Goal: Task Accomplishment & Management: Manage account settings

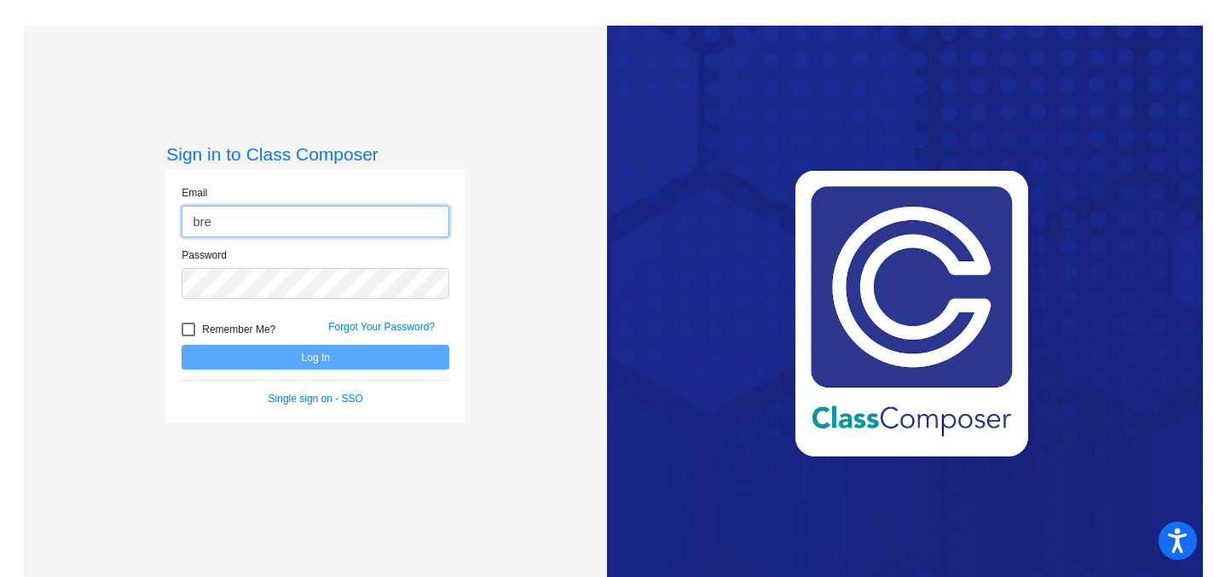
type input "[PERSON_NAME][EMAIL_ADDRESS][PERSON_NAME][DOMAIN_NAME]"
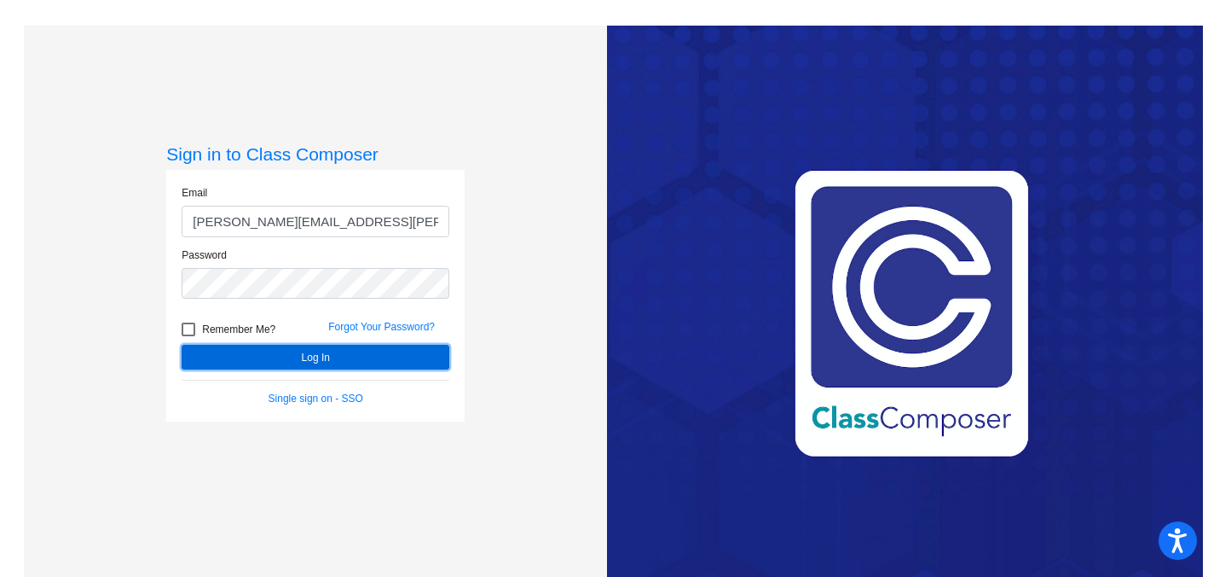
click at [303, 361] on button "Log In" at bounding box center [316, 357] width 268 height 25
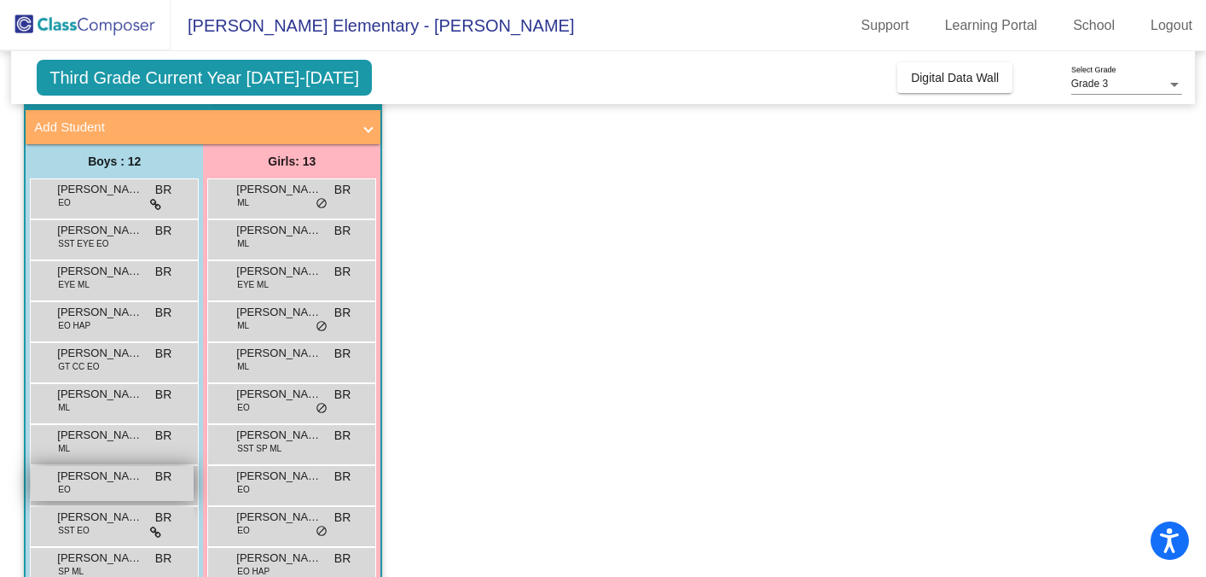
scroll to position [87, 0]
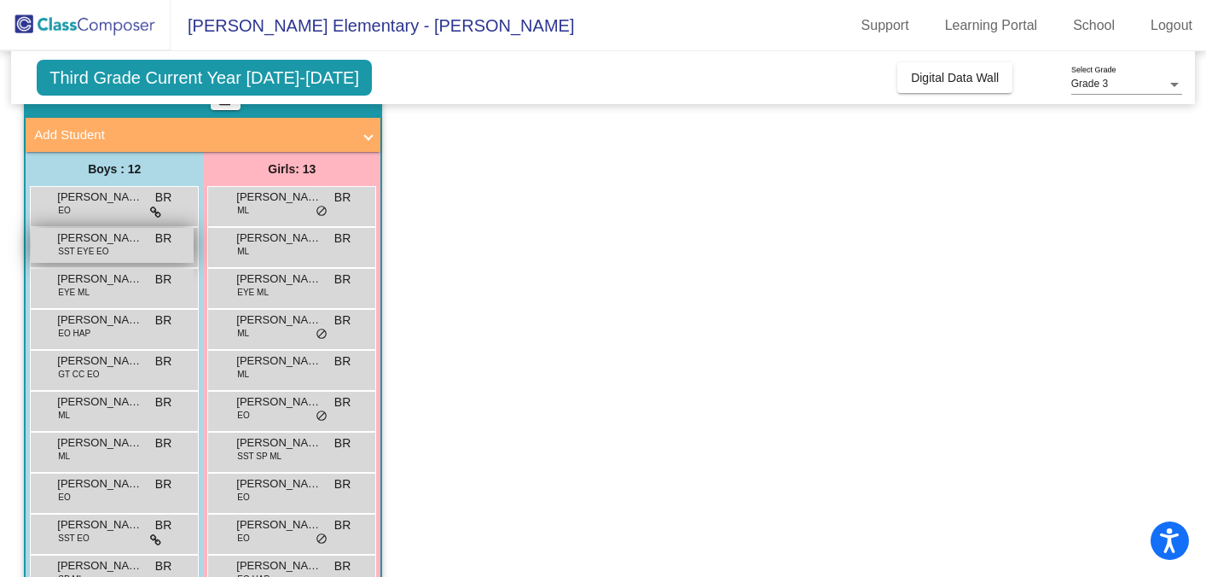
click at [111, 240] on span "[PERSON_NAME] ([PERSON_NAME]) [PERSON_NAME]" at bounding box center [99, 237] width 85 height 17
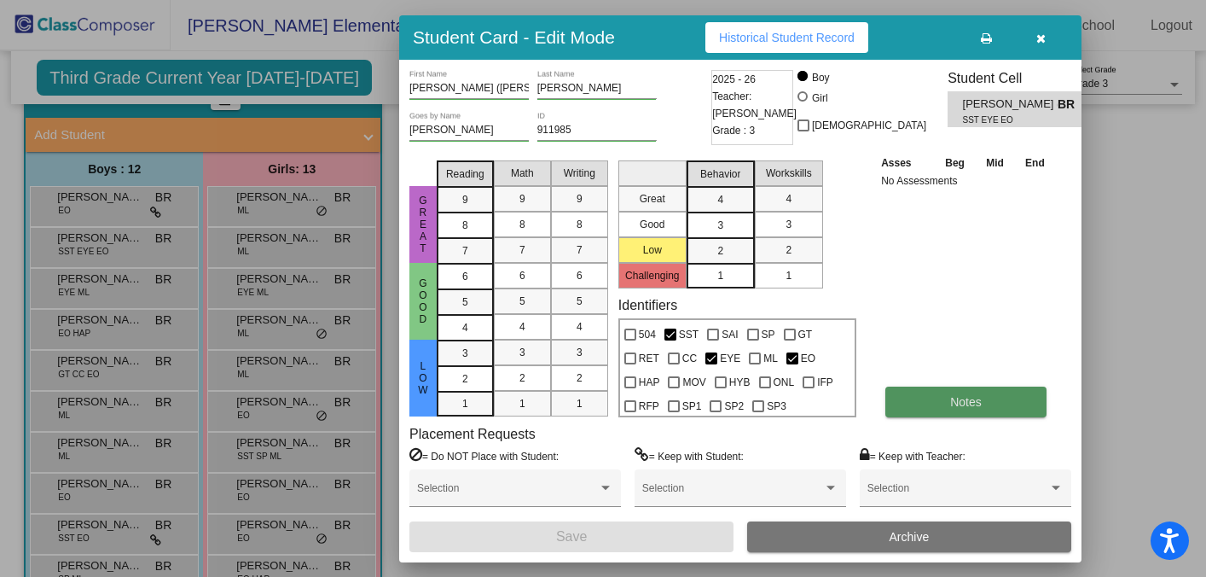
click at [971, 395] on span "Notes" at bounding box center [966, 402] width 32 height 14
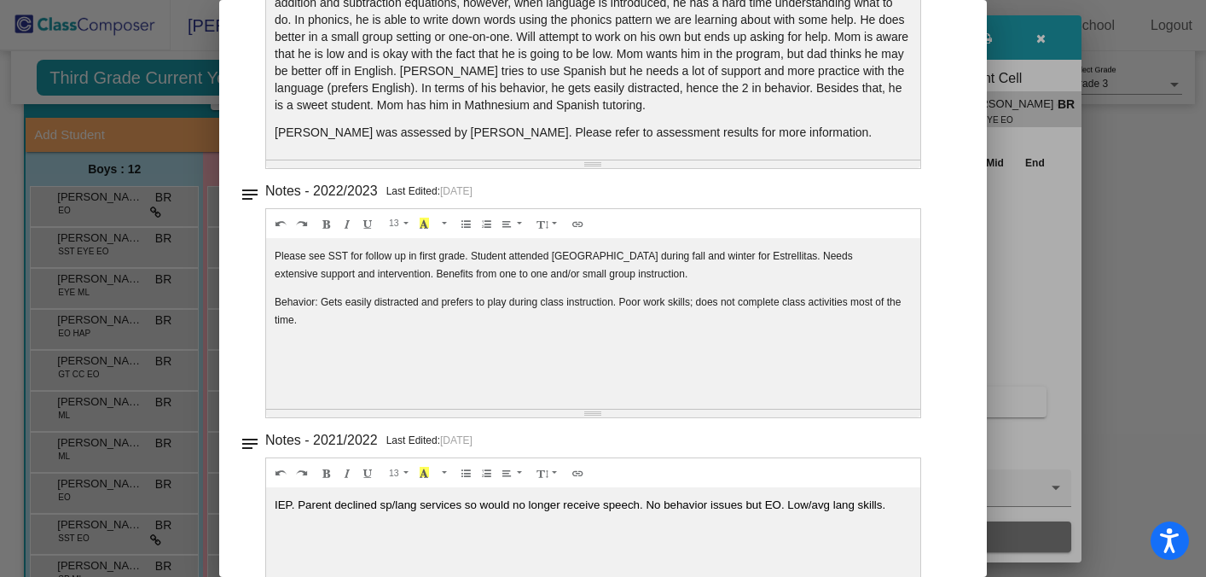
scroll to position [858, 0]
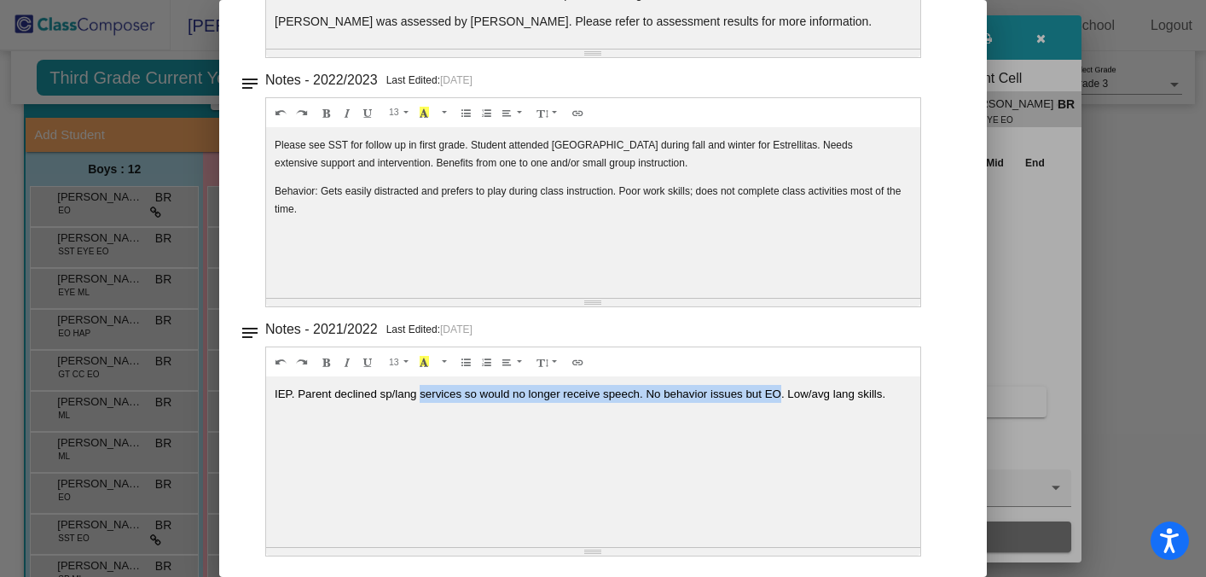
drag, startPoint x: 419, startPoint y: 396, endPoint x: 774, endPoint y: 395, distance: 354.8
click at [774, 395] on span "IEP. Parent declined sp/lang services so would no longer receive speech. No beh…" at bounding box center [580, 393] width 611 height 13
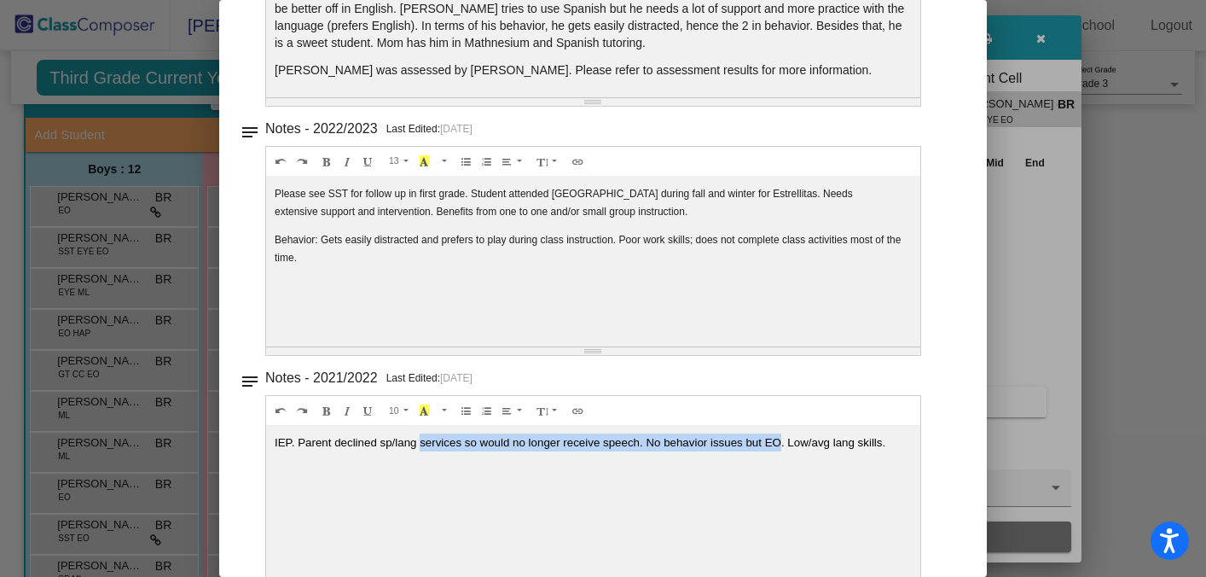
scroll to position [801, 0]
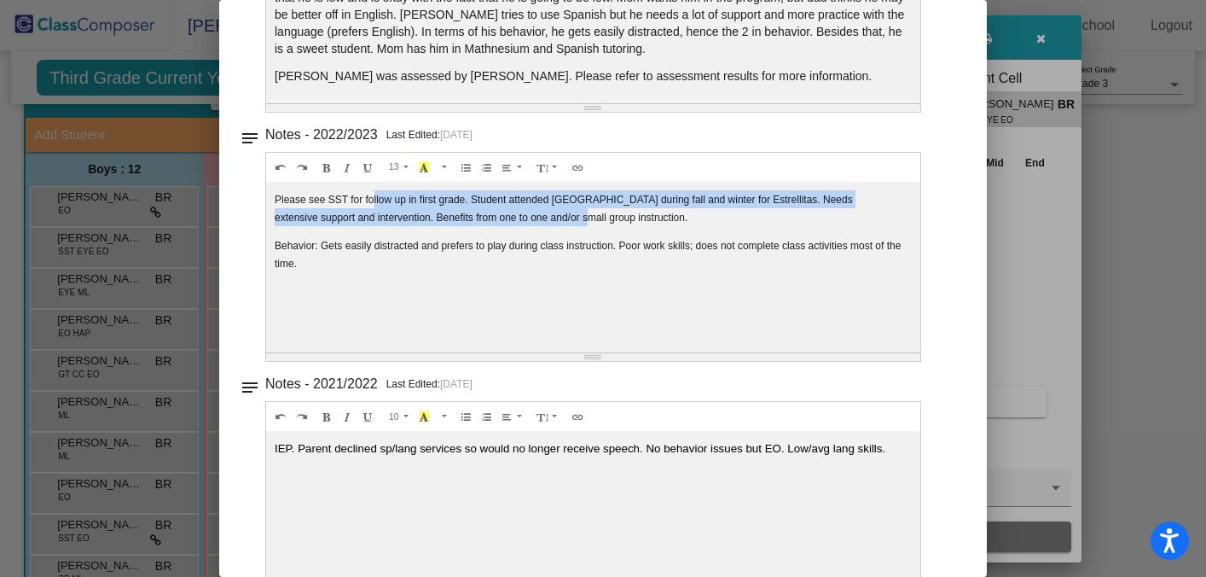
drag, startPoint x: 370, startPoint y: 199, endPoint x: 549, endPoint y: 211, distance: 179.5
click at [549, 211] on span "Please see SST for follow up in first grade. Student attended [GEOGRAPHIC_DATA]…" at bounding box center [564, 209] width 578 height 30
click at [548, 211] on p "Please see SST for follow up in first grade. Student attended [GEOGRAPHIC_DATA]…" at bounding box center [593, 208] width 637 height 36
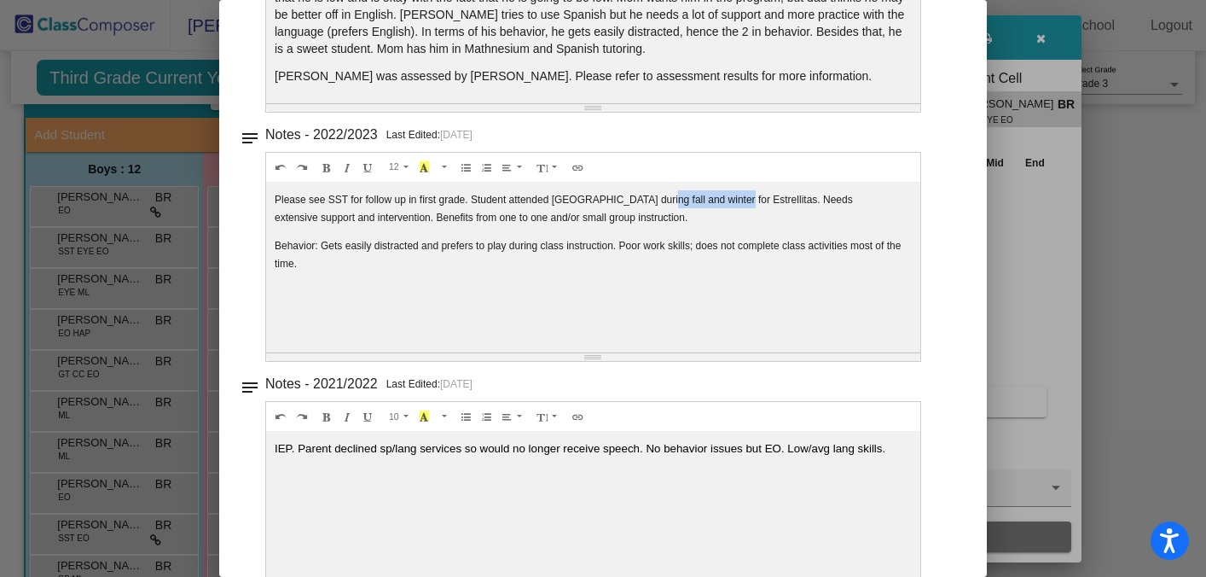
drag, startPoint x: 653, startPoint y: 199, endPoint x: 719, endPoint y: 194, distance: 65.8
click at [719, 194] on span "Please see SST for follow up in first grade. Student attended [GEOGRAPHIC_DATA]…" at bounding box center [564, 209] width 578 height 30
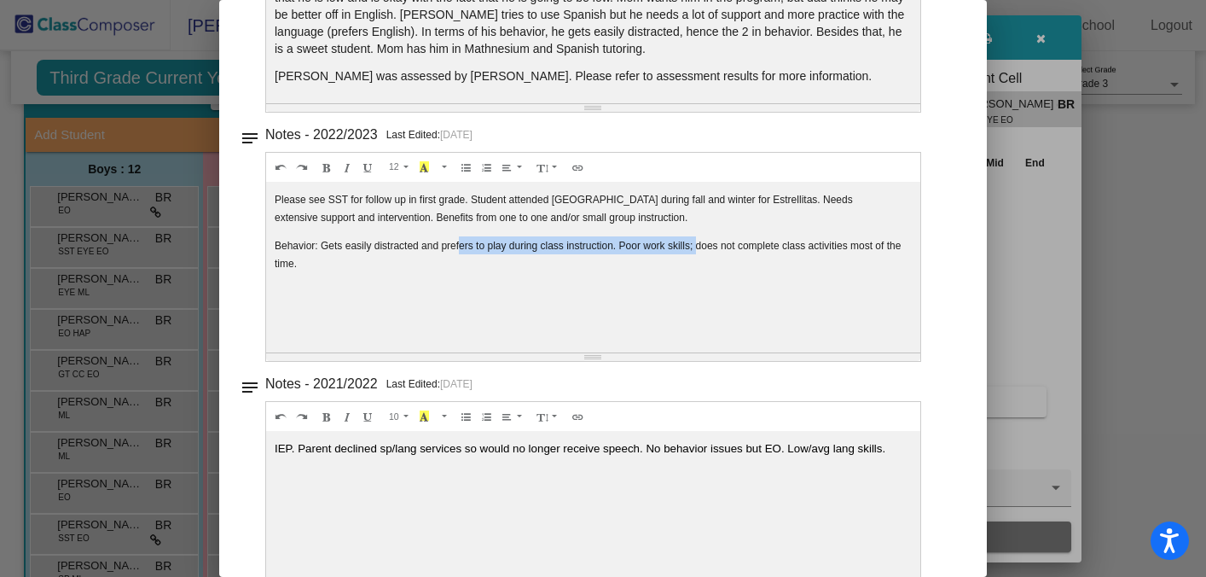
drag, startPoint x: 461, startPoint y: 245, endPoint x: 700, endPoint y: 238, distance: 239.7
click at [700, 238] on p "Behavior: Gets easily distracted and prefers to play during class instruction. …" at bounding box center [593, 254] width 637 height 36
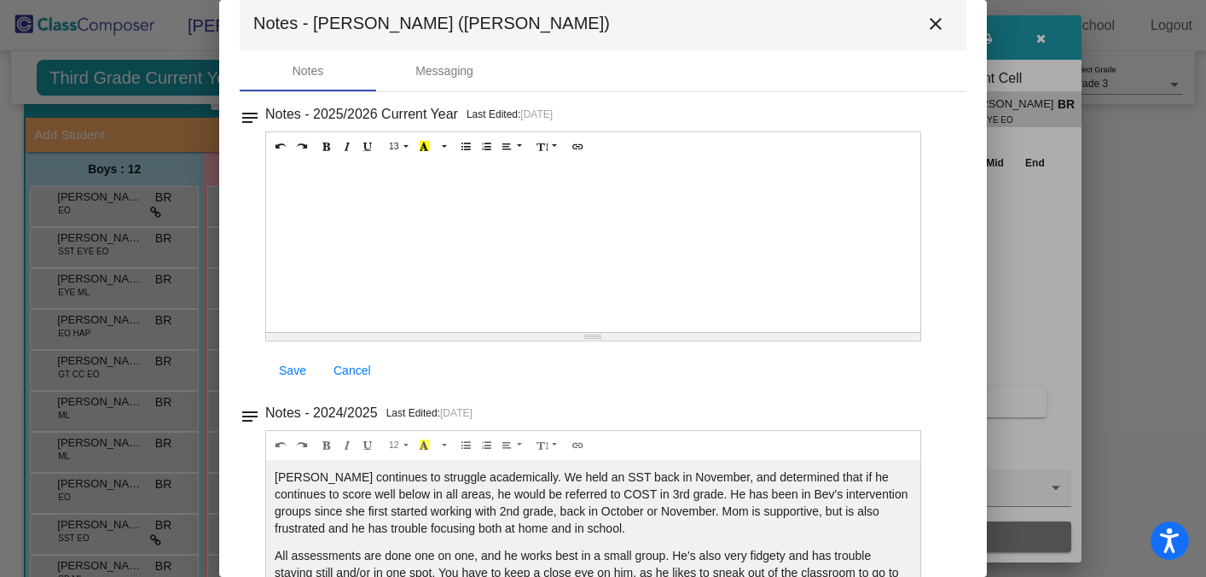
scroll to position [14, 0]
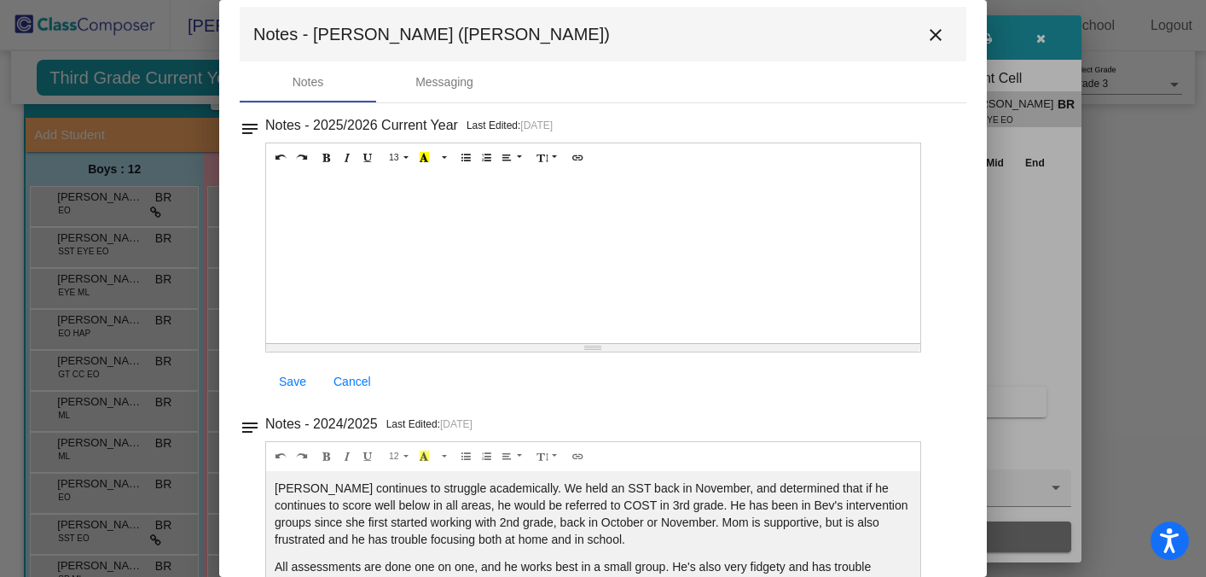
click at [658, 224] on div at bounding box center [593, 257] width 654 height 171
click at [288, 390] on link "Save" at bounding box center [292, 381] width 55 height 31
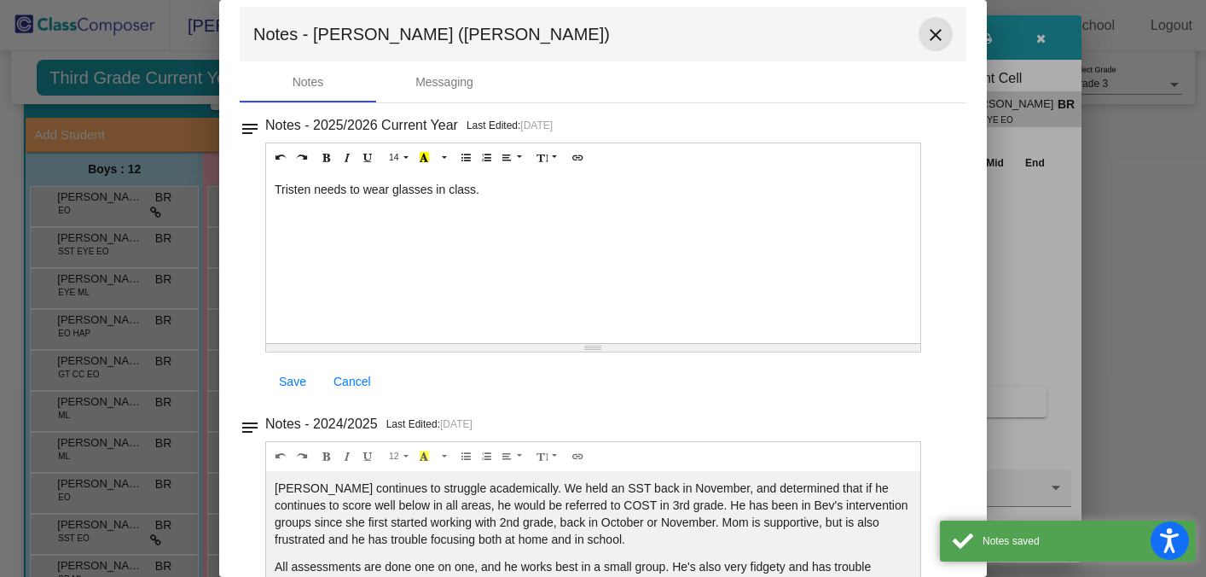
click at [931, 40] on mat-icon "close" at bounding box center [935, 35] width 20 height 20
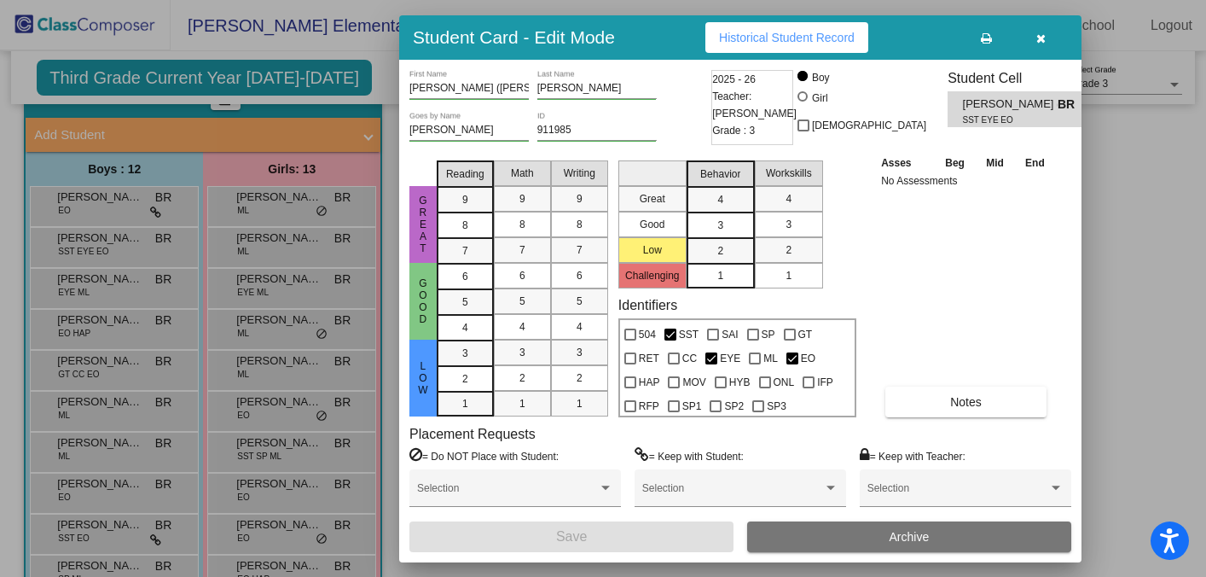
click at [1046, 39] on button "button" at bounding box center [1040, 37] width 55 height 31
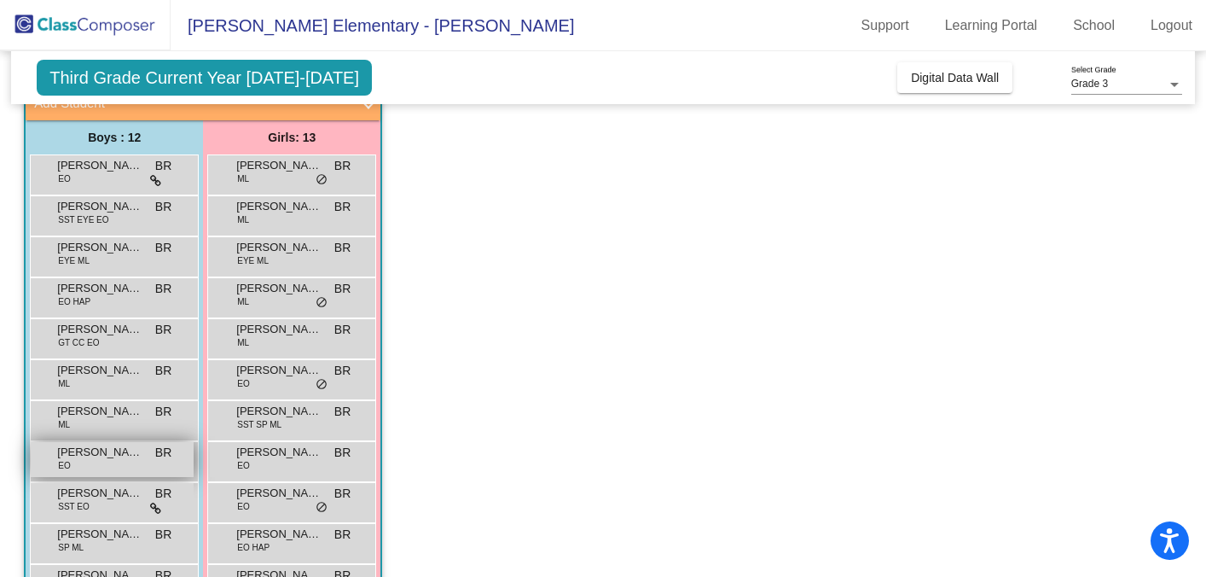
scroll to position [118, 0]
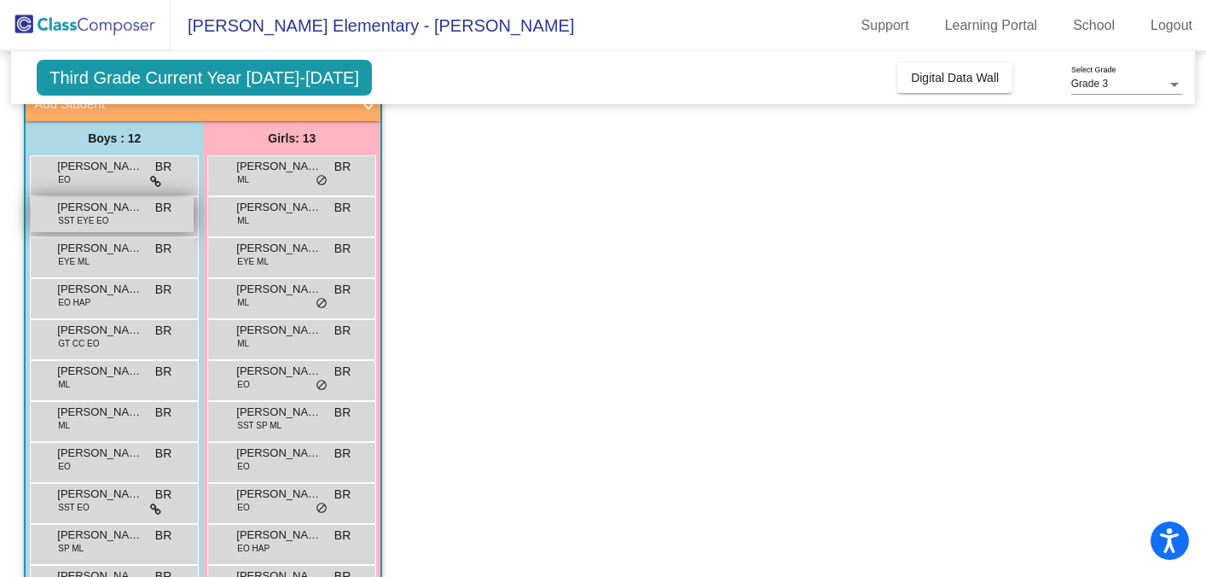
click at [130, 217] on div "[PERSON_NAME] ([PERSON_NAME]) [PERSON_NAME] SST EYE EO BR lock do_not_disturb_a…" at bounding box center [112, 214] width 163 height 35
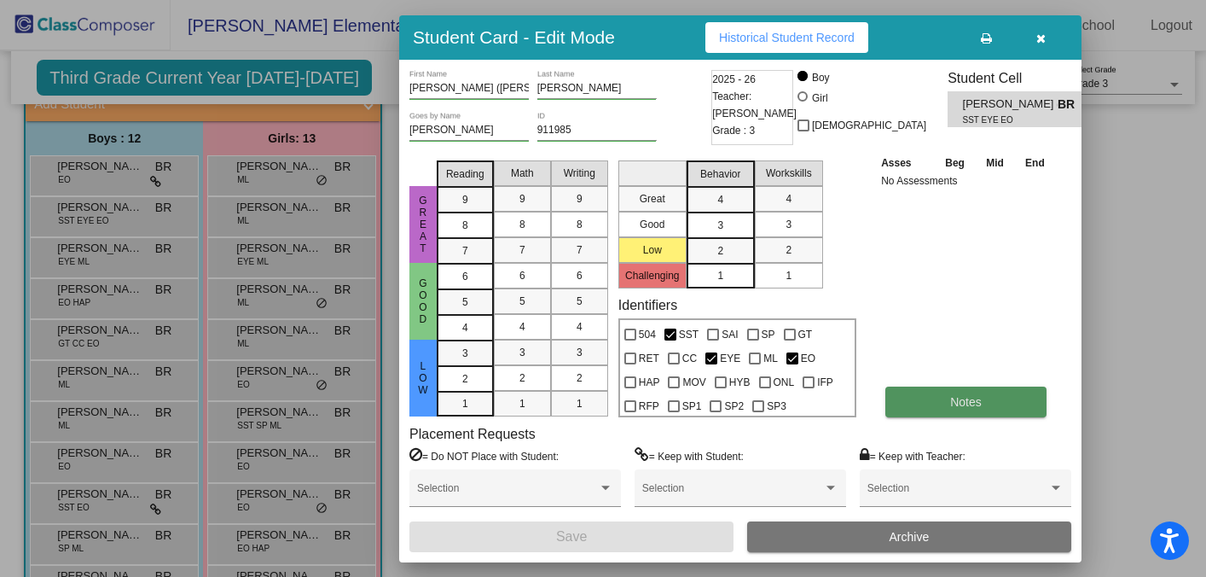
click at [951, 388] on button "Notes" at bounding box center [965, 401] width 161 height 31
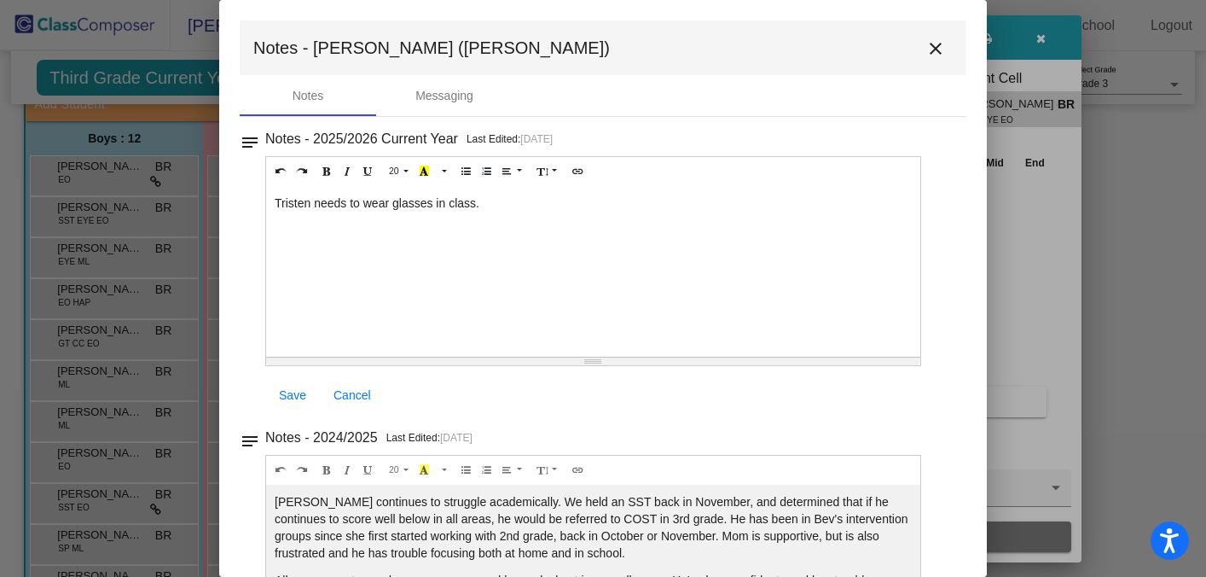
click at [296, 394] on span "Save" at bounding box center [292, 395] width 27 height 14
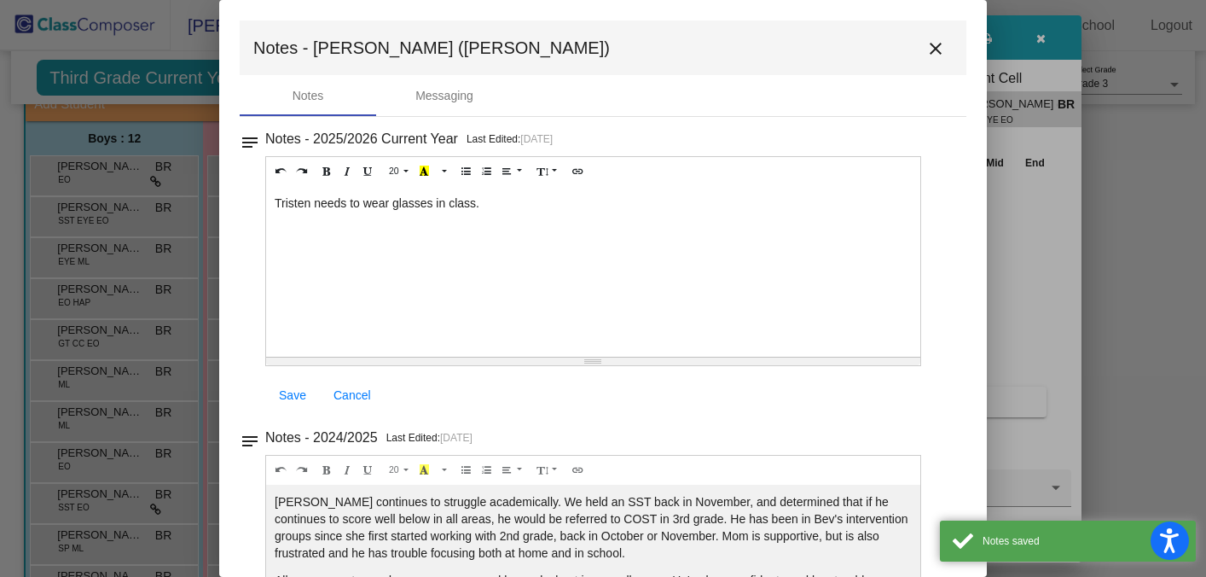
click at [925, 38] on mat-icon "close" at bounding box center [935, 48] width 20 height 20
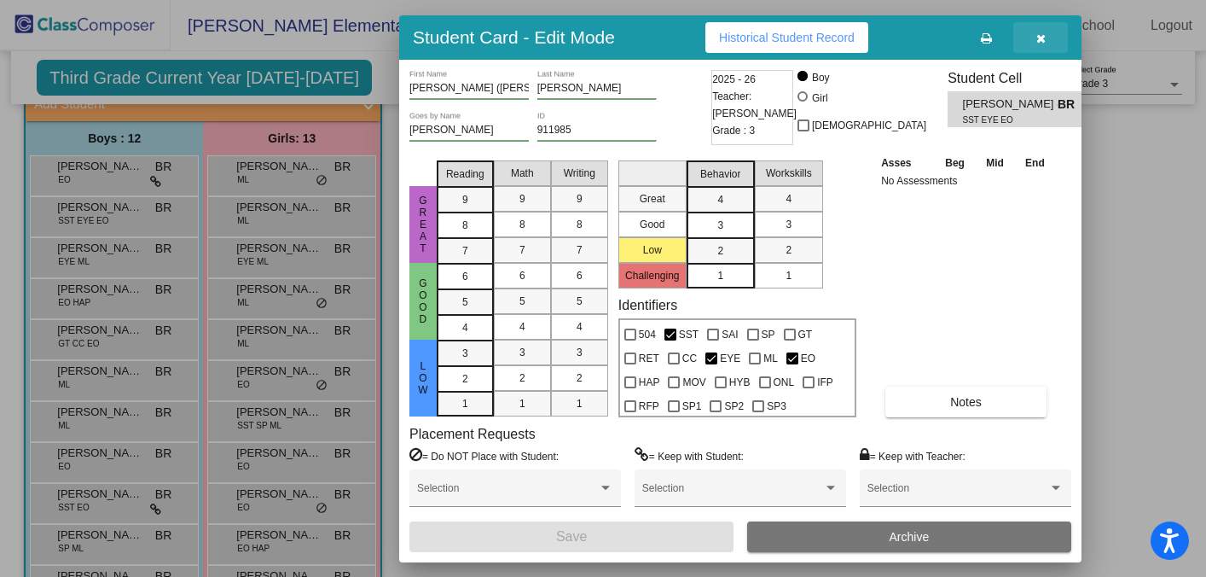
click at [1047, 38] on button "button" at bounding box center [1040, 37] width 55 height 31
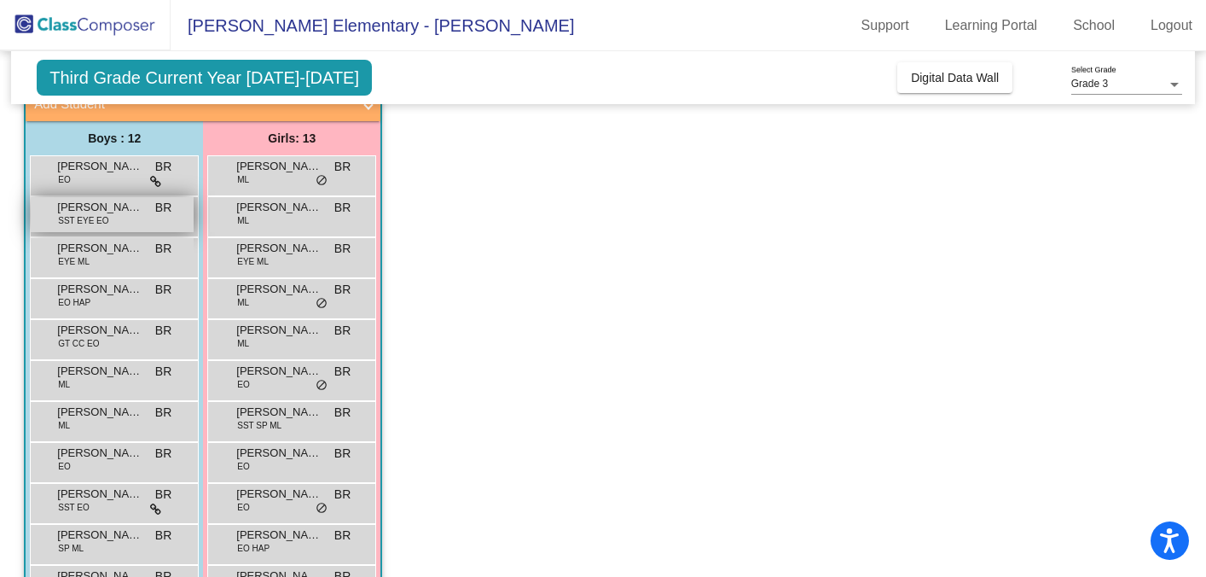
click at [100, 221] on span "SST EYE EO" at bounding box center [83, 220] width 50 height 13
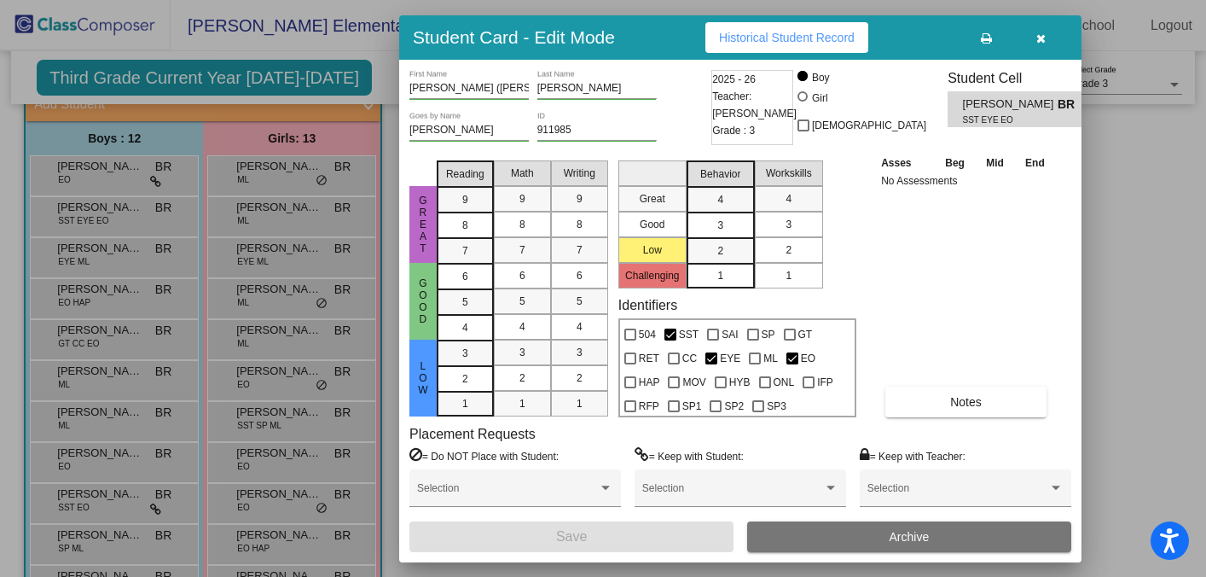
click at [805, 254] on mat-list-option "2" at bounding box center [789, 250] width 68 height 26
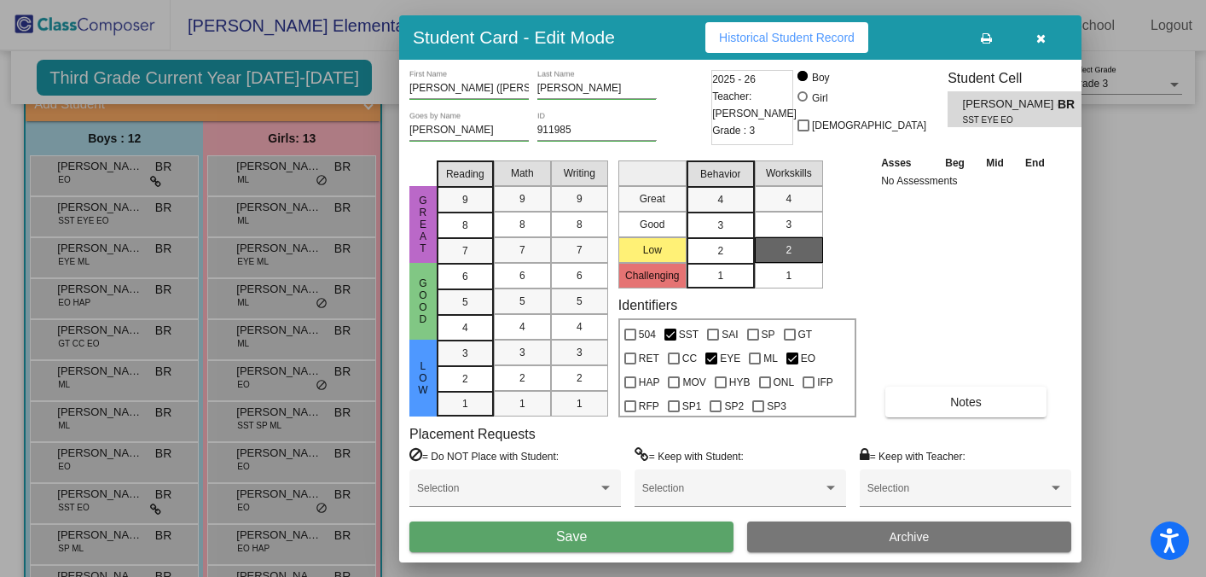
click at [720, 240] on div "2" at bounding box center [720, 251] width 33 height 26
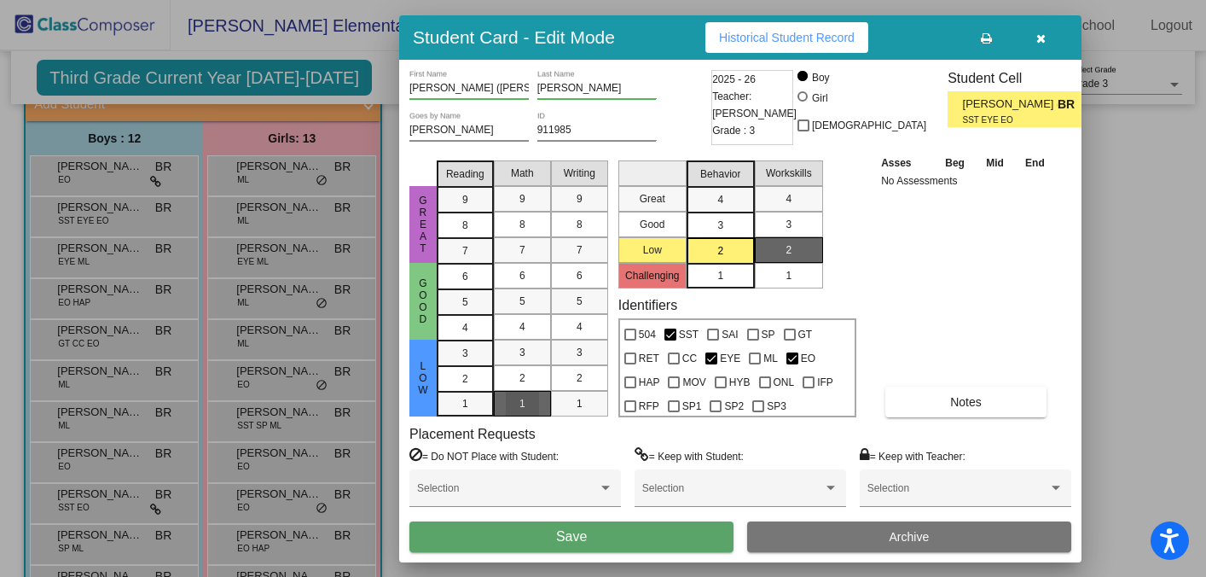
click at [526, 405] on div "1" at bounding box center [522, 404] width 33 height 26
click at [589, 404] on div "1" at bounding box center [579, 404] width 33 height 26
click at [469, 408] on div "1" at bounding box center [465, 404] width 33 height 26
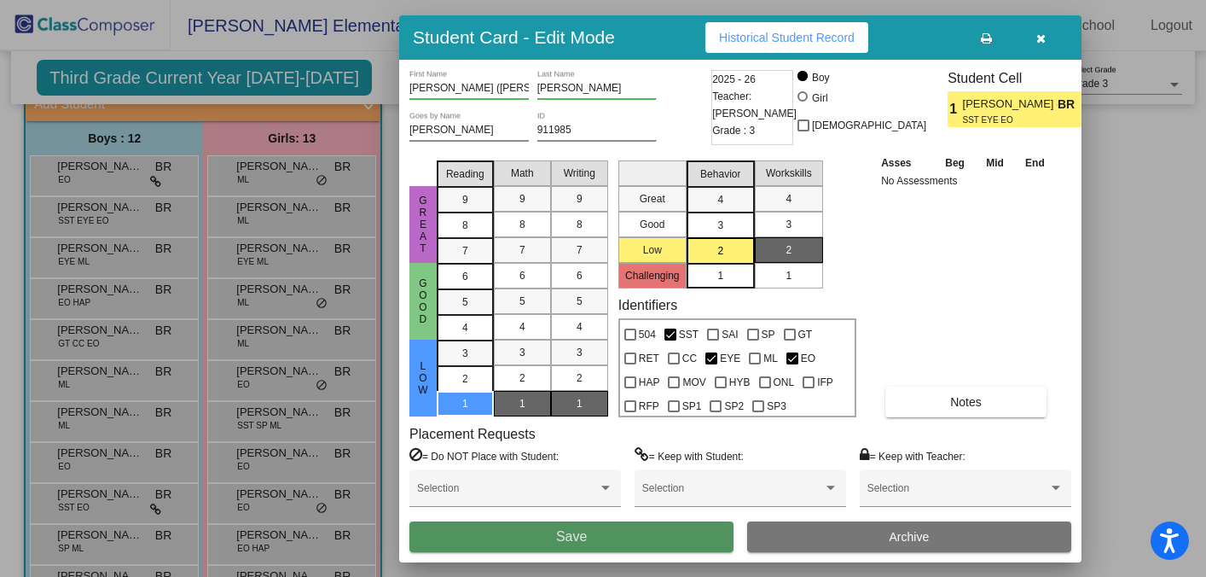
click at [531, 542] on button "Save" at bounding box center [571, 536] width 324 height 31
